Goal: Task Accomplishment & Management: Manage account settings

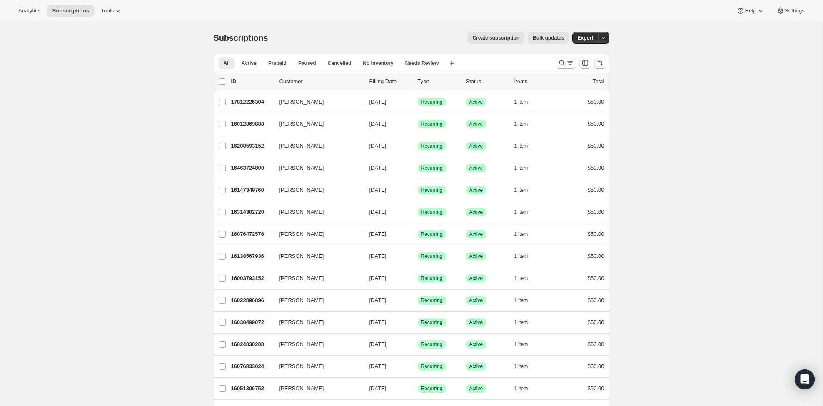
scroll to position [0, 0]
click at [567, 65] on icon "Search and filter results" at bounding box center [570, 63] width 8 height 8
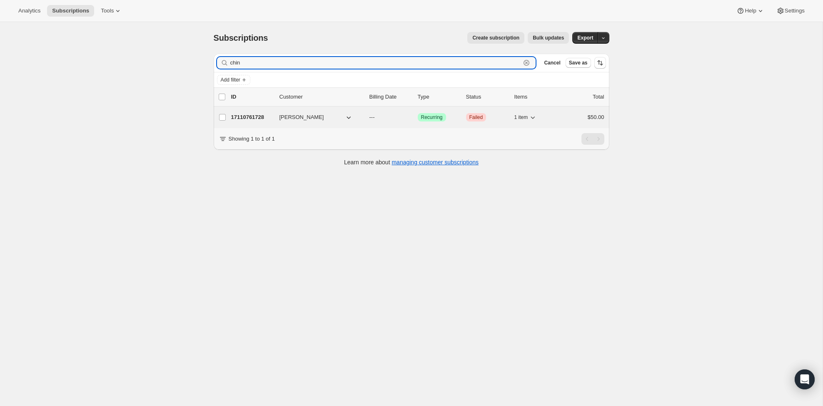
type input "chin"
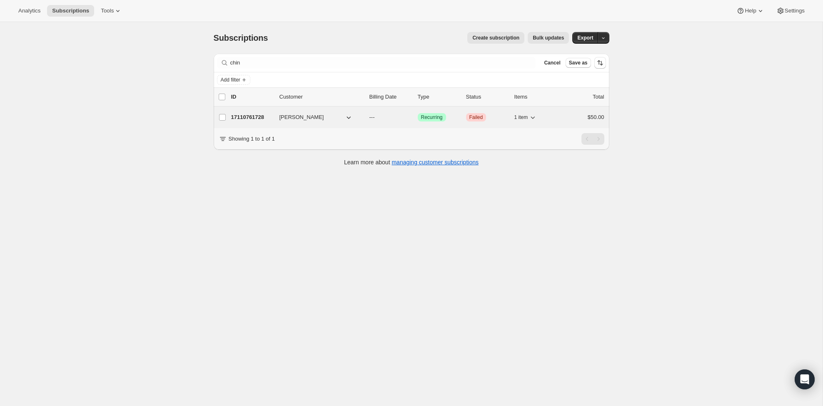
click at [564, 116] on div "$50.00" at bounding box center [584, 117] width 42 height 8
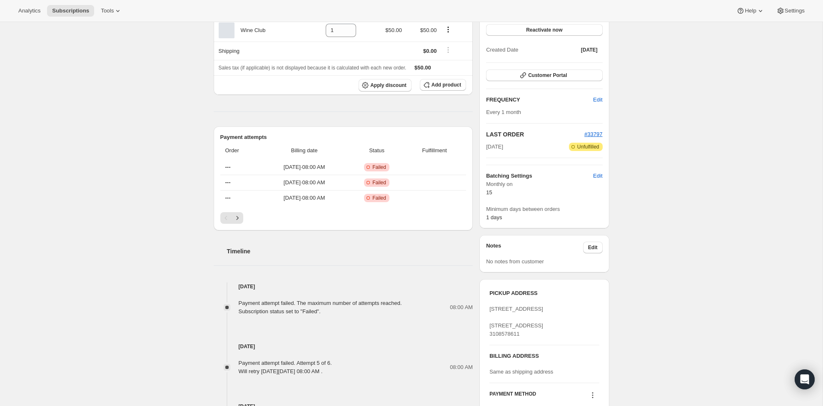
scroll to position [101, 0]
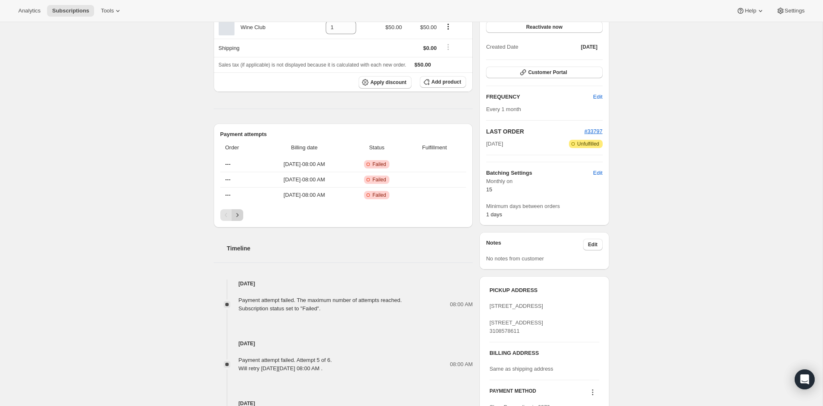
click at [238, 215] on icon "Next" at bounding box center [237, 215] width 8 height 8
click at [228, 215] on icon "Previous" at bounding box center [226, 215] width 8 height 8
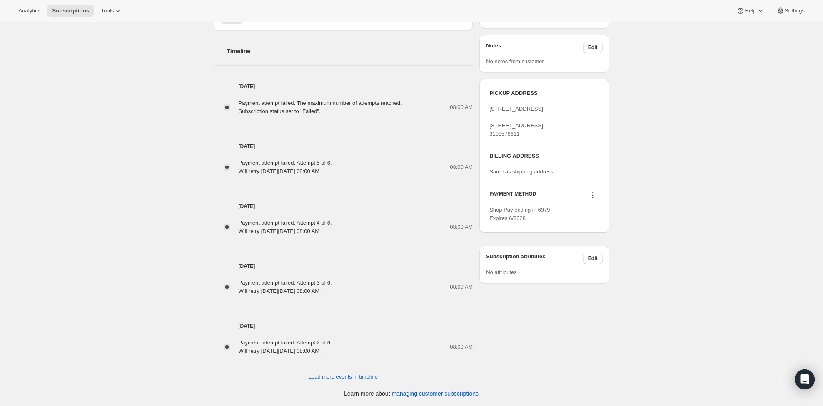
scroll to position [298, 0]
click at [593, 200] on icon at bounding box center [593, 195] width 8 height 8
click at [680, 177] on div "Subscription #17110761728. This page is ready Subscription #17110761728 Success…" at bounding box center [411, 65] width 823 height 683
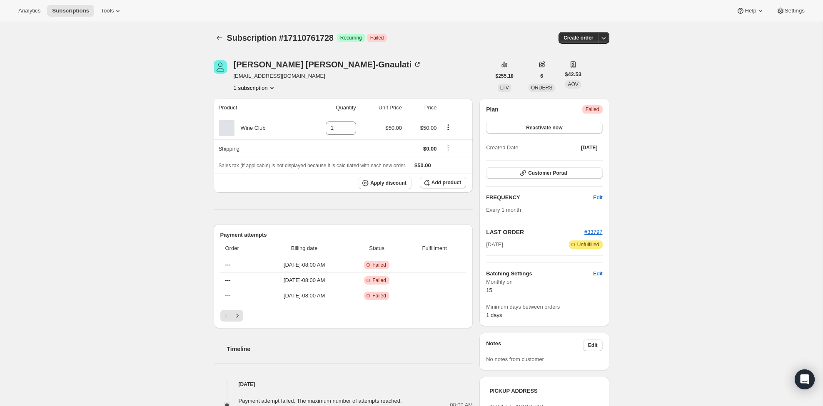
scroll to position [0, 0]
click at [448, 130] on icon "Product actions" at bounding box center [448, 127] width 8 height 8
click at [723, 106] on div "Subscription #17110761728. This page is ready Subscription #17110761728 Success…" at bounding box center [411, 363] width 823 height 683
click at [566, 127] on button "Reactivate now" at bounding box center [544, 128] width 116 height 12
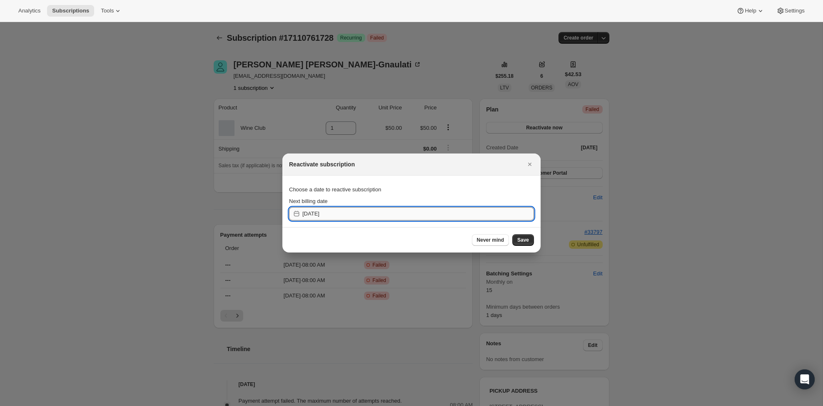
click at [318, 213] on input "2025-09-21" at bounding box center [418, 213] width 232 height 13
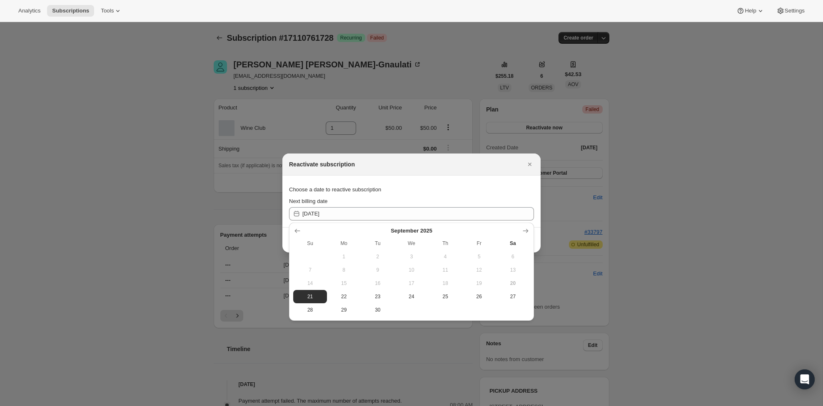
click at [508, 179] on section "Choose a date to reactive subscription Next billing date 2025-09-21" at bounding box center [411, 202] width 258 height 52
drag, startPoint x: 528, startPoint y: 163, endPoint x: 434, endPoint y: 135, distance: 97.3
click at [528, 163] on icon "Close" at bounding box center [530, 164] width 8 height 8
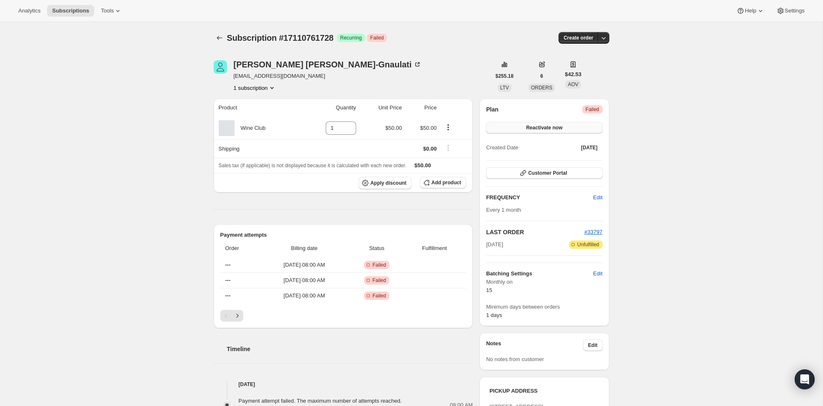
click at [544, 125] on button "Reactivate now" at bounding box center [544, 128] width 116 height 12
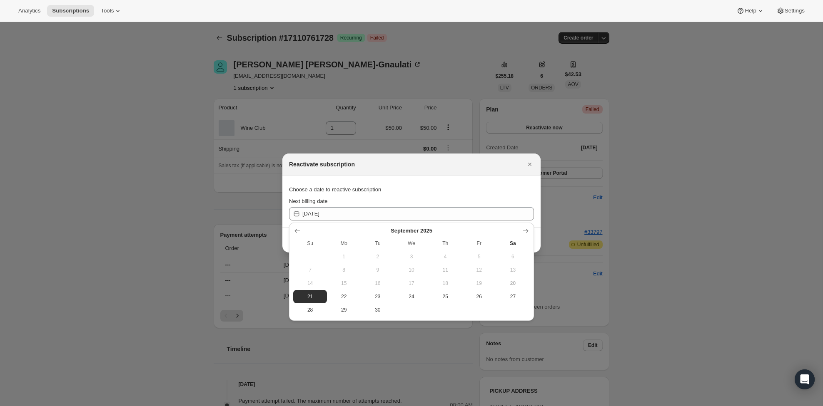
click at [510, 187] on div "Choose a date to reactive subscription" at bounding box center [411, 189] width 245 height 15
click at [534, 162] on button "Close" at bounding box center [530, 165] width 12 height 12
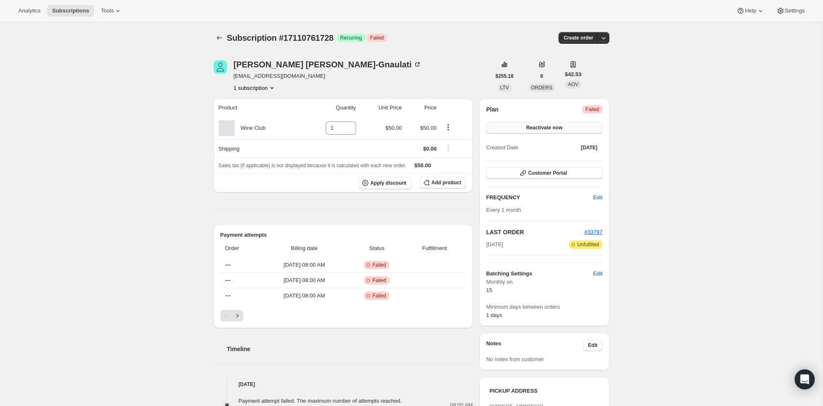
click at [530, 131] on span "Reactivate now" at bounding box center [544, 128] width 36 height 7
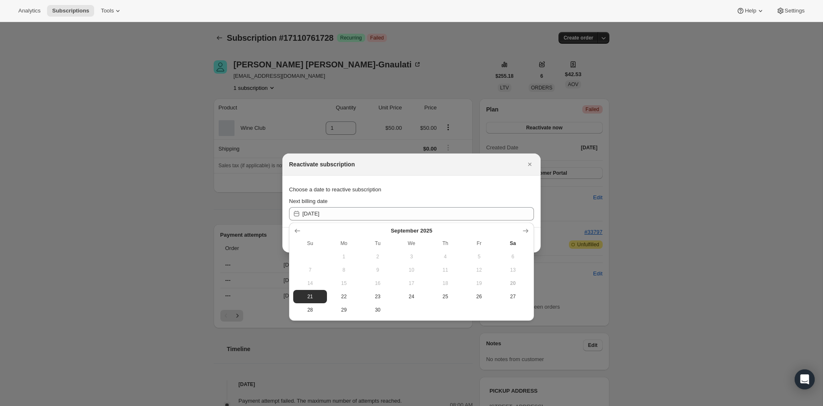
click at [321, 282] on span "14" at bounding box center [310, 283] width 27 height 7
drag, startPoint x: 339, startPoint y: 292, endPoint x: 332, endPoint y: 296, distance: 8.6
click at [339, 292] on button "22" at bounding box center [344, 296] width 34 height 13
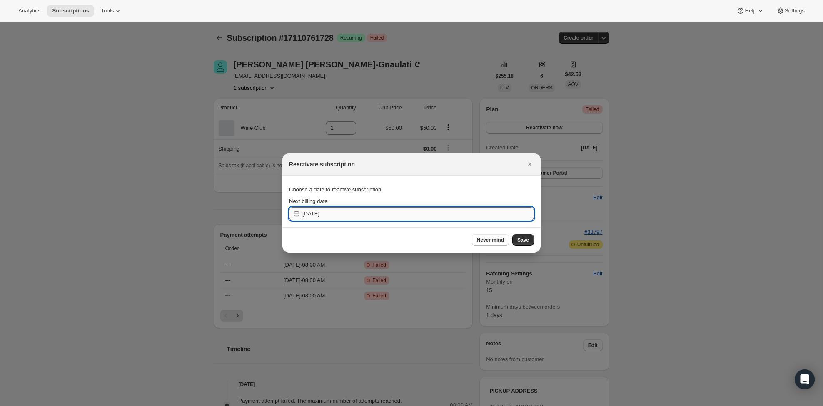
click at [449, 214] on input "2025-09-22" at bounding box center [418, 213] width 232 height 13
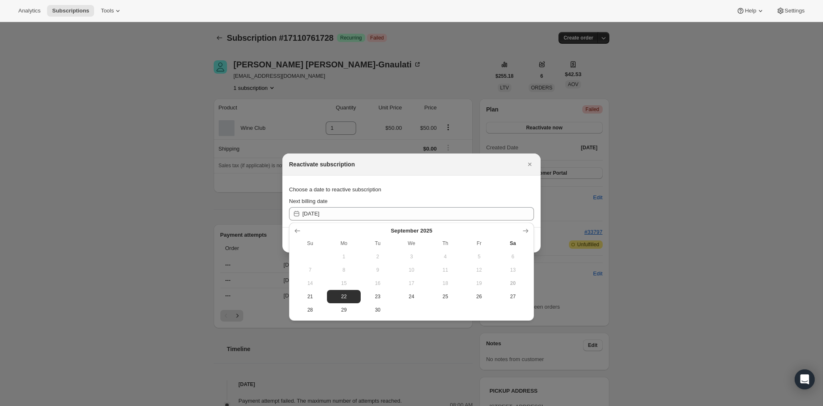
drag, startPoint x: 307, startPoint y: 298, endPoint x: 330, endPoint y: 290, distance: 24.1
click at [307, 297] on span "21" at bounding box center [310, 297] width 27 height 7
type input "2025-09-21"
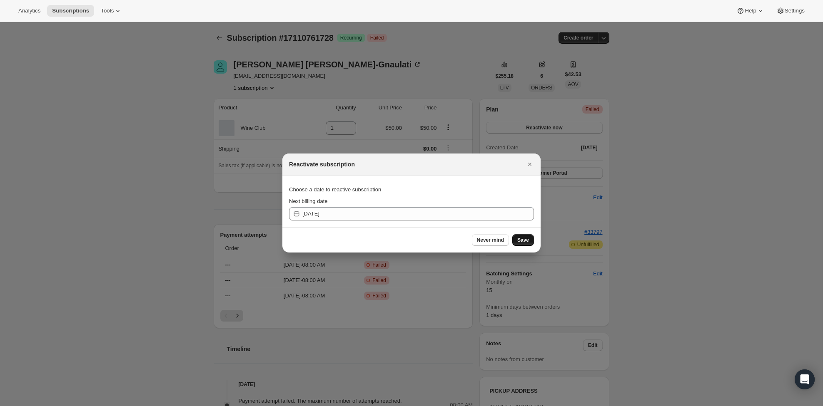
click at [519, 241] on span "Save" at bounding box center [523, 240] width 12 height 7
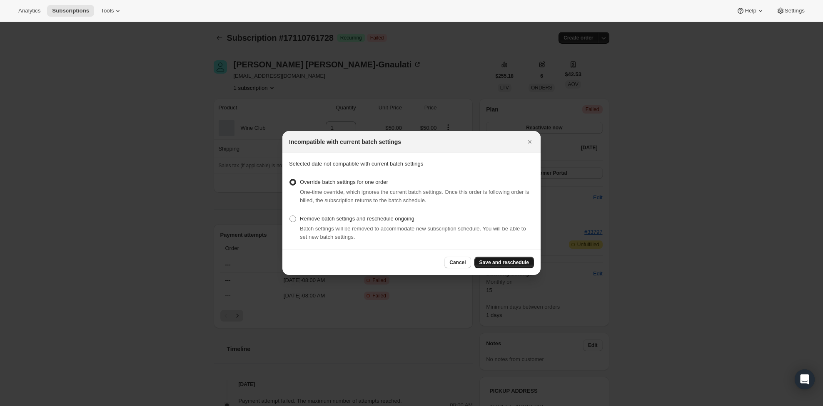
click at [513, 266] on span "Save and reschedule" at bounding box center [504, 262] width 50 height 7
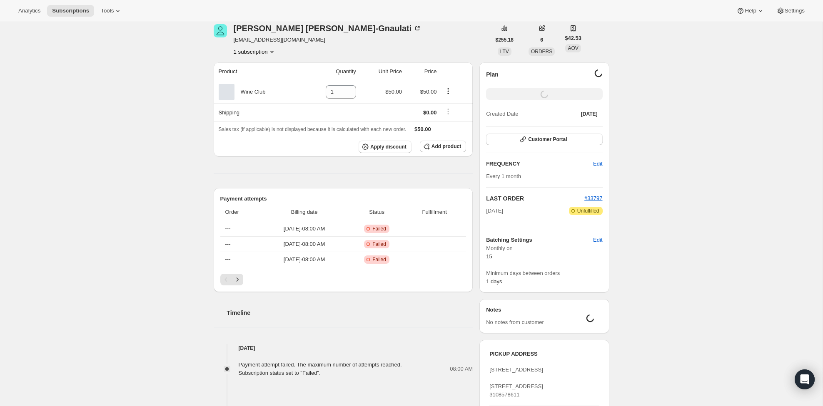
scroll to position [22, 0]
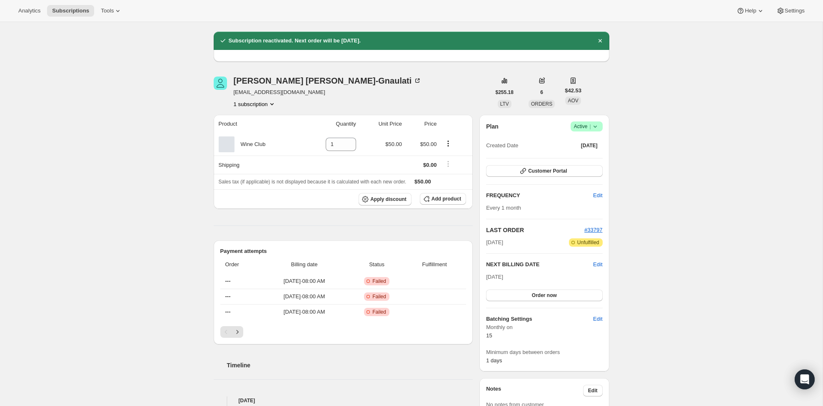
click at [598, 128] on icon at bounding box center [595, 126] width 8 height 8
click at [599, 156] on span "Cancel subscription" at bounding box center [584, 157] width 47 height 6
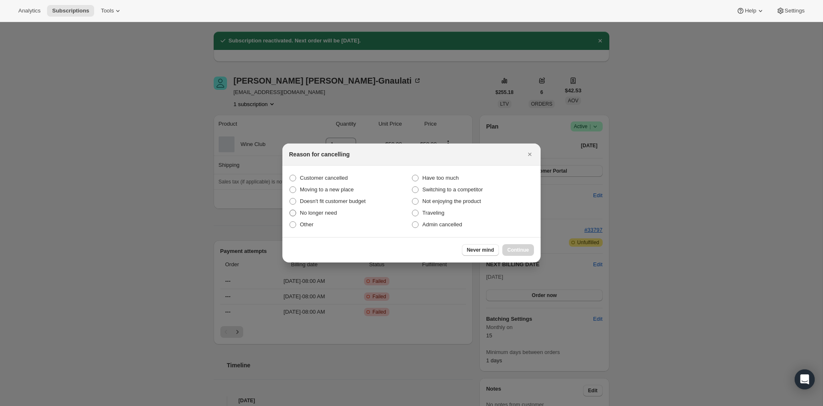
click at [296, 214] on span ":rel:" at bounding box center [292, 213] width 7 height 7
click at [290, 210] on input "No longer need" at bounding box center [289, 210] width 0 height 0
radio input "true"
click at [523, 249] on span "Continue" at bounding box center [518, 250] width 22 height 7
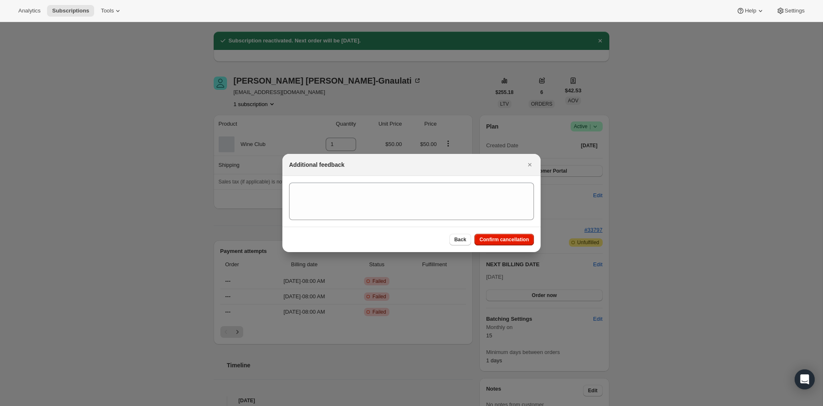
click at [517, 236] on button "Confirm cancellation" at bounding box center [504, 240] width 60 height 12
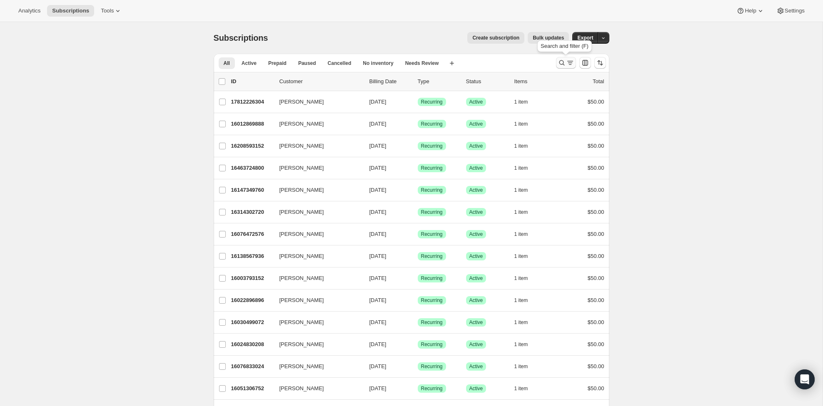
click at [565, 61] on icon "Search and filter results" at bounding box center [562, 63] width 8 height 8
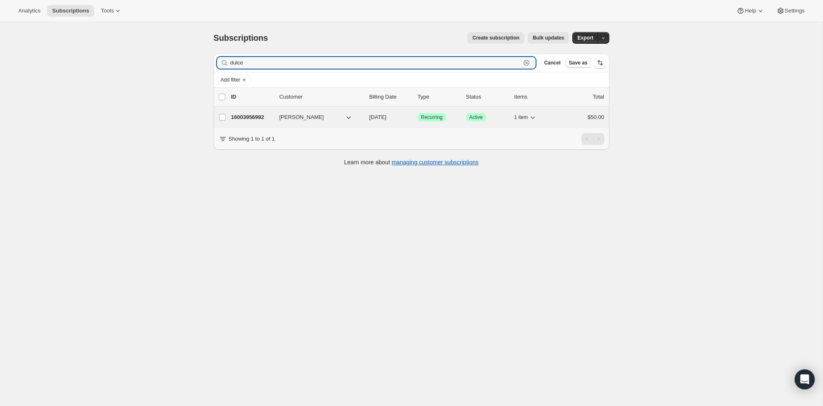
type input "dulce"
click at [566, 114] on div "$50.00" at bounding box center [584, 117] width 42 height 8
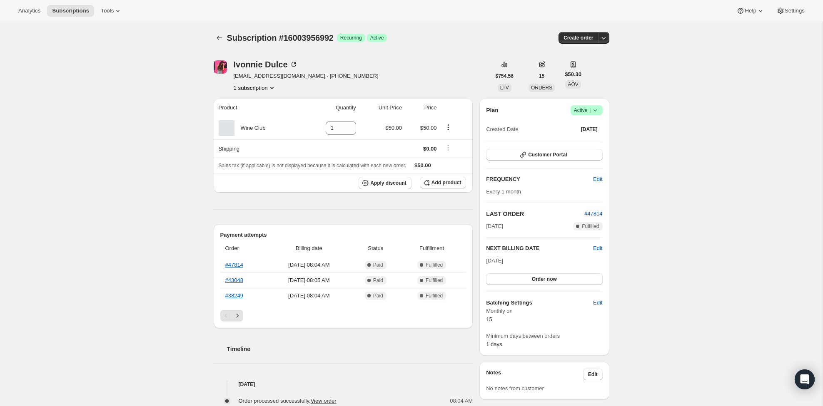
click at [593, 109] on icon at bounding box center [595, 110] width 8 height 8
click at [575, 140] on span "Cancel subscription" at bounding box center [584, 141] width 47 height 6
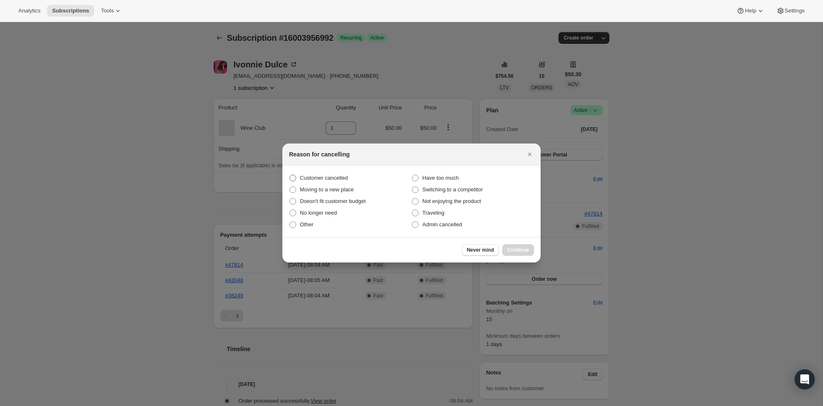
click at [411, 175] on label "Customer cancelled" at bounding box center [350, 178] width 122 height 12
click at [290, 175] on input "Customer cancelled" at bounding box center [289, 175] width 0 height 0
radio input "true"
click at [514, 251] on span "Continue" at bounding box center [518, 250] width 22 height 7
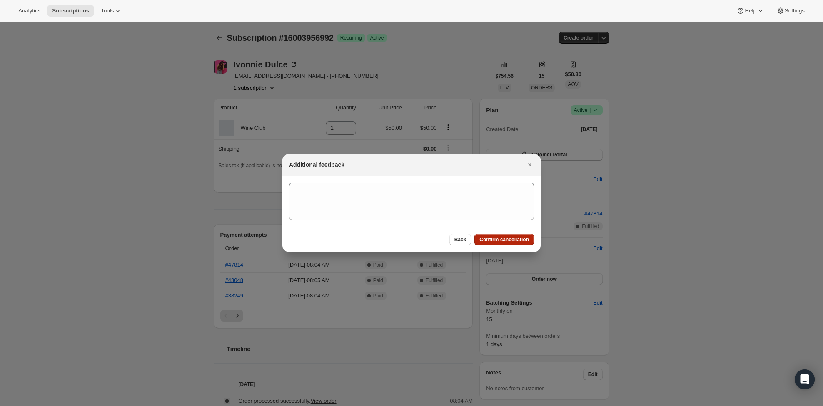
click at [496, 237] on button "Confirm cancellation" at bounding box center [504, 240] width 60 height 12
